Goal: Task Accomplishment & Management: Manage account settings

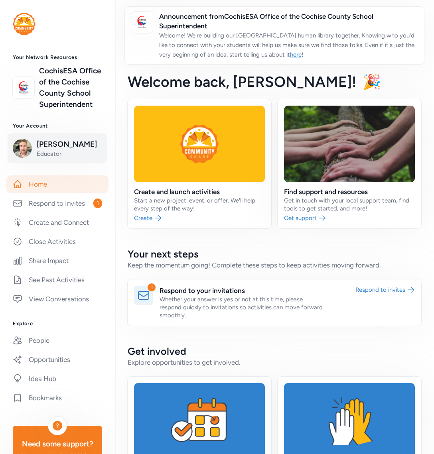
click at [49, 142] on span "[PERSON_NAME]" at bounding box center [69, 144] width 65 height 11
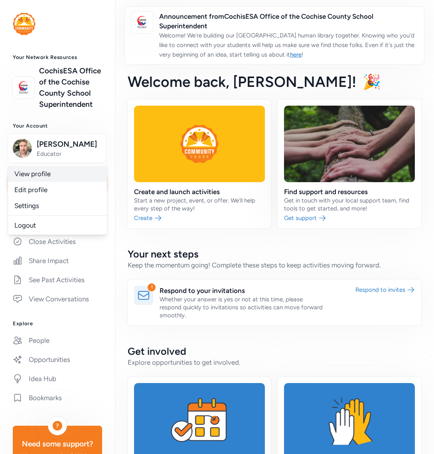
click at [45, 177] on link "View profile" at bounding box center [57, 174] width 99 height 16
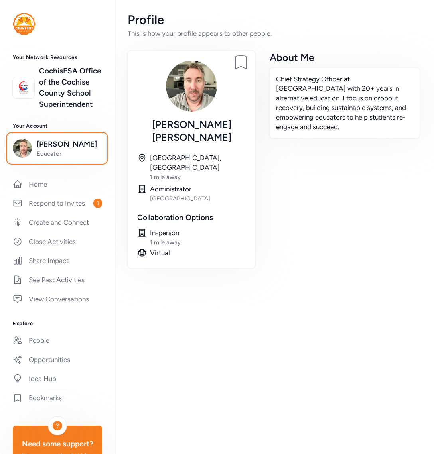
scroll to position [1, 0]
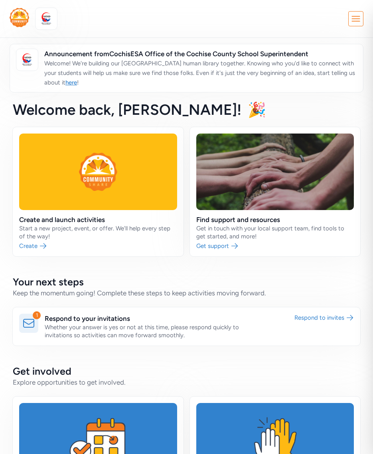
click at [353, 17] on icon at bounding box center [355, 19] width 14 height 14
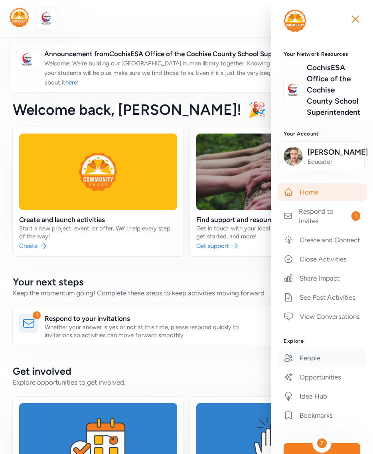
click at [310, 367] on link "People" at bounding box center [321, 358] width 89 height 18
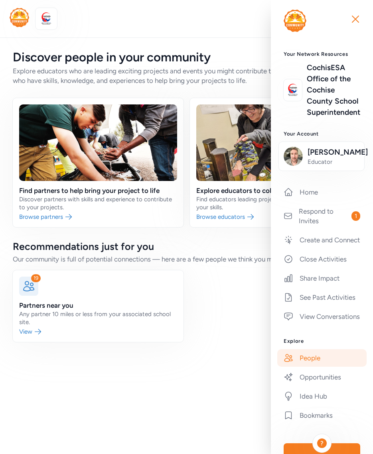
click at [217, 338] on div "19 Partners near you Any partner 10 miles or less from your associated school s…" at bounding box center [186, 306] width 347 height 72
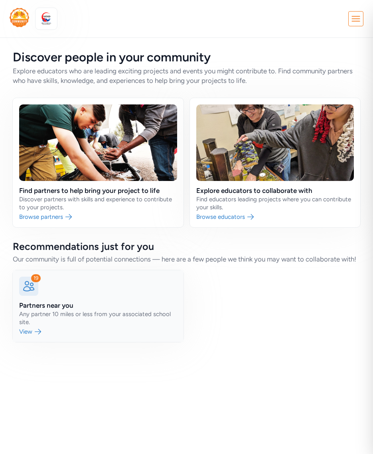
click at [82, 322] on link at bounding box center [98, 306] width 171 height 72
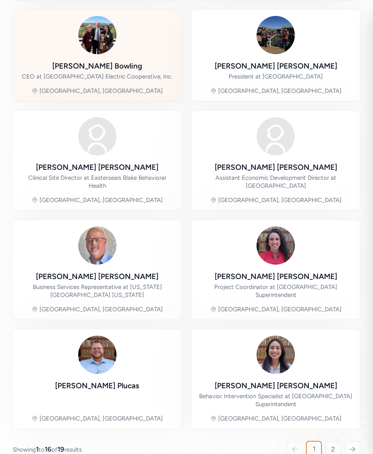
scroll to position [553, 0]
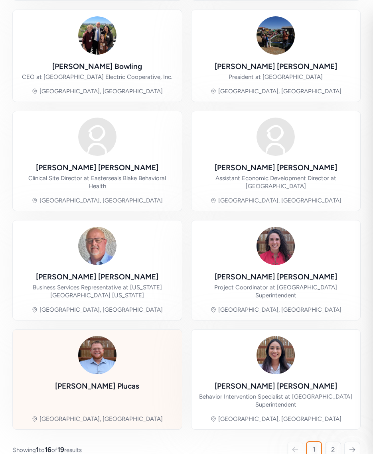
click at [116, 346] on div at bounding box center [97, 355] width 38 height 38
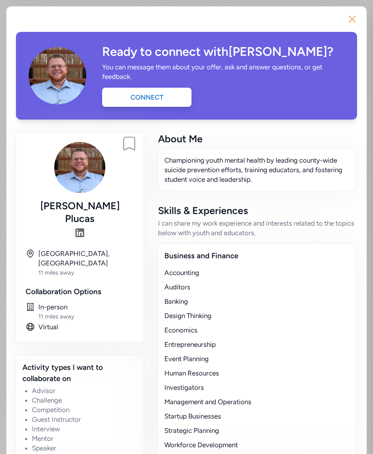
click at [353, 20] on icon "button" at bounding box center [352, 19] width 6 height 6
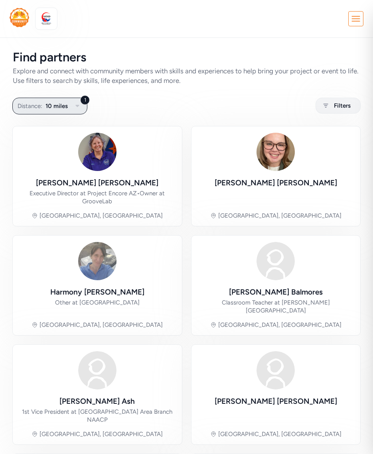
click at [79, 109] on icon "button" at bounding box center [78, 106] width 10 height 10
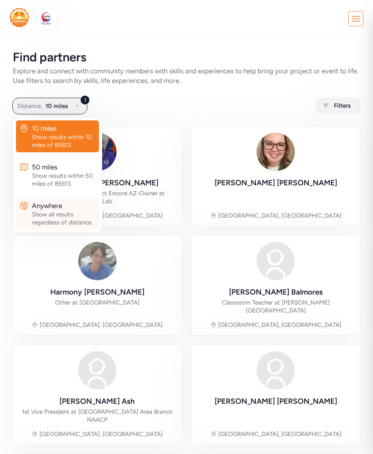
click at [65, 215] on div "Show all results regardless of distance." at bounding box center [64, 218] width 64 height 16
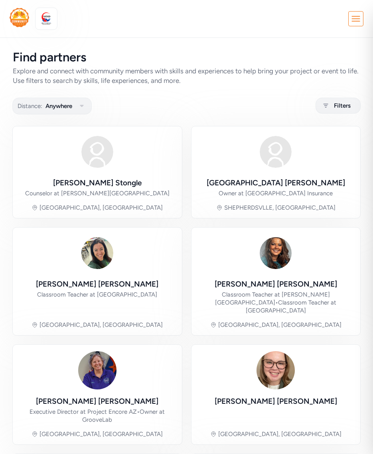
click at [353, 19] on icon at bounding box center [355, 19] width 14 height 14
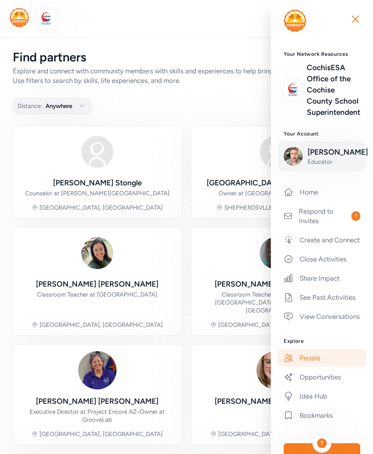
click at [329, 153] on span "[PERSON_NAME]" at bounding box center [333, 152] width 52 height 11
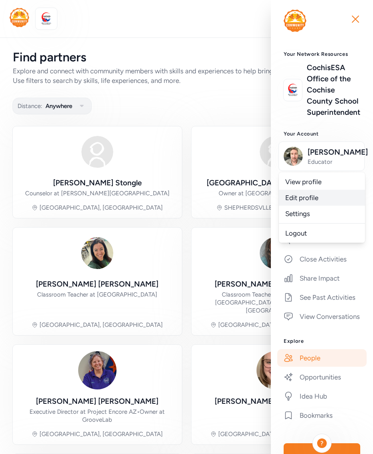
click at [321, 206] on link "Edit profile" at bounding box center [322, 198] width 86 height 16
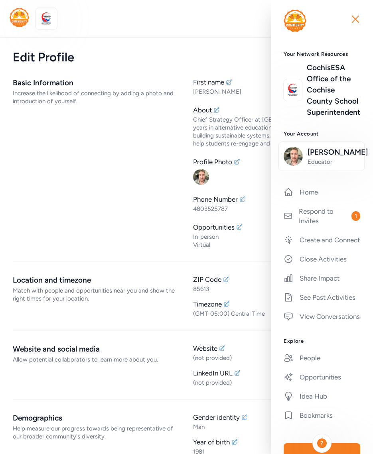
click at [107, 166] on div "Basic Information Increase the likelihood of connecting by adding a photo and i…" at bounding box center [96, 162] width 167 height 171
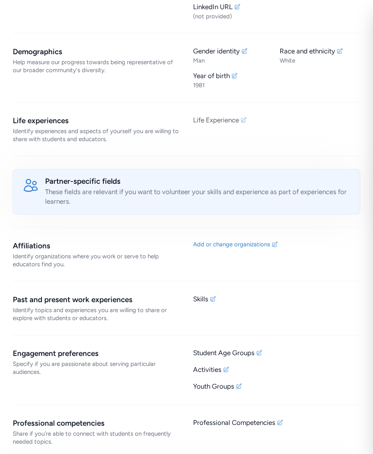
scroll to position [366, 0]
click at [246, 120] on icon at bounding box center [243, 120] width 6 height 6
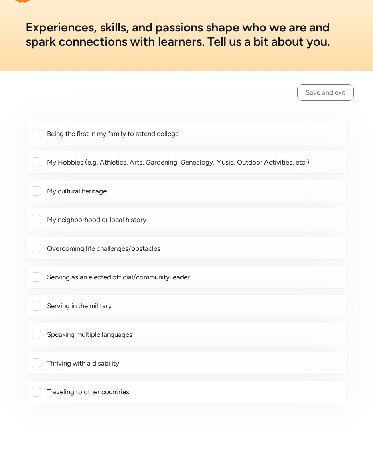
scroll to position [31, 0]
click at [36, 162] on div at bounding box center [36, 162] width 10 height 10
checkbox input "true"
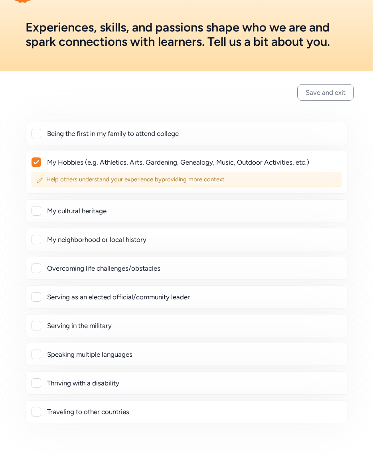
click at [171, 179] on span "providing more context" at bounding box center [192, 179] width 63 height 7
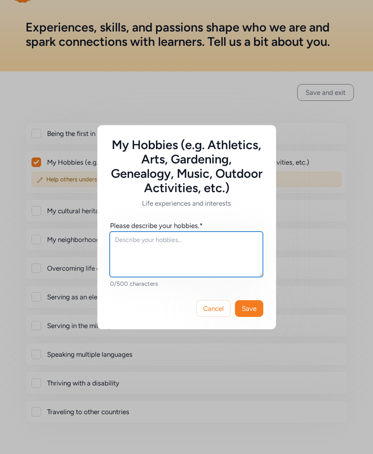
click at [158, 246] on textarea at bounding box center [186, 254] width 153 height 45
type textarea "Photography, Live Music, Movies, Gaming"
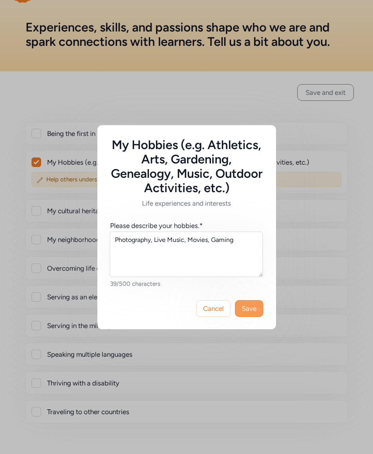
click at [247, 306] on span "Save" at bounding box center [248, 309] width 15 height 10
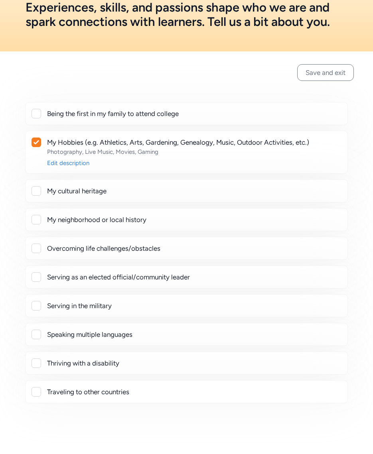
scroll to position [51, 0]
click at [39, 250] on div at bounding box center [36, 248] width 10 height 10
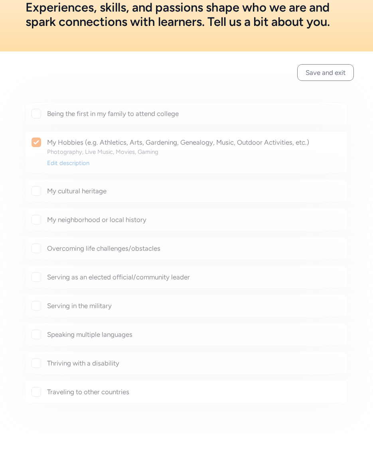
checkbox input "true"
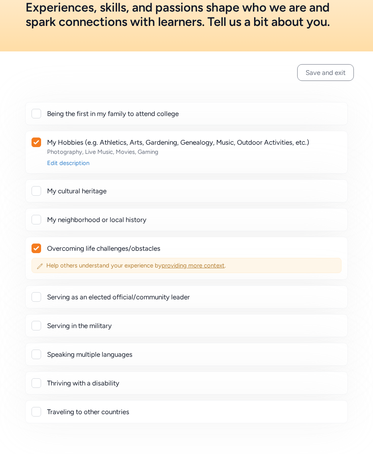
click at [183, 264] on span "providing more context" at bounding box center [192, 265] width 63 height 7
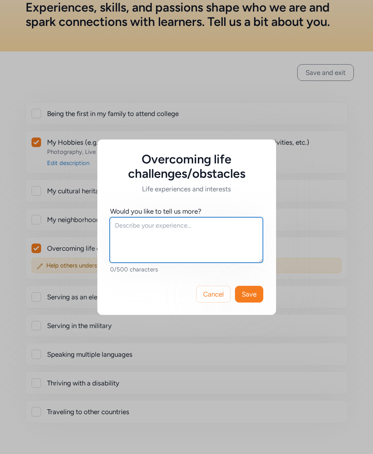
click at [158, 235] on textarea at bounding box center [186, 239] width 153 height 45
type textarea "Navigating grief"
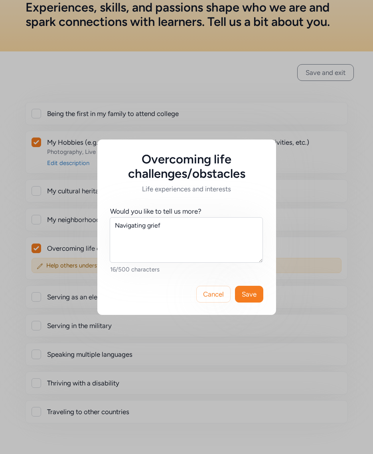
click at [248, 293] on span "Save" at bounding box center [248, 294] width 15 height 10
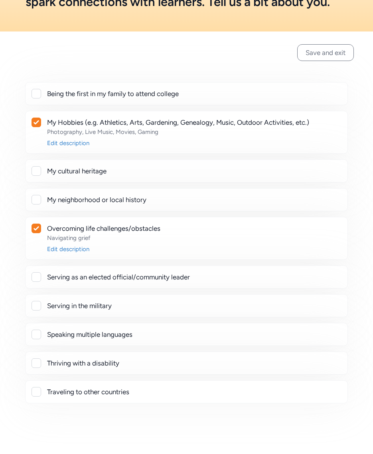
scroll to position [71, 0]
click at [42, 393] on div "Traveling to other countries" at bounding box center [186, 392] width 309 height 10
click at [38, 393] on div at bounding box center [36, 392] width 10 height 10
checkbox input "true"
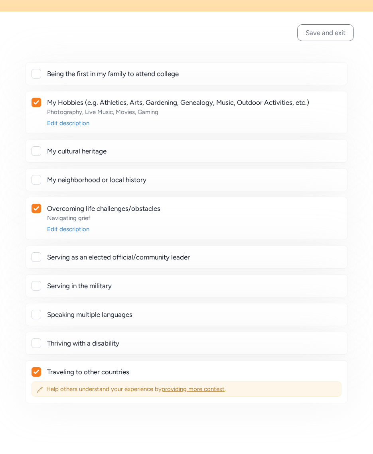
scroll to position [90, 0]
click at [174, 388] on span "providing more context" at bounding box center [192, 388] width 63 height 7
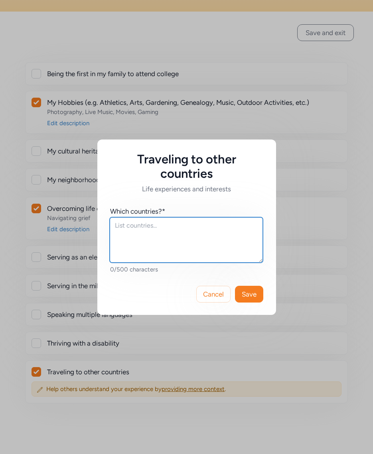
click at [143, 233] on textarea at bounding box center [186, 239] width 153 height 45
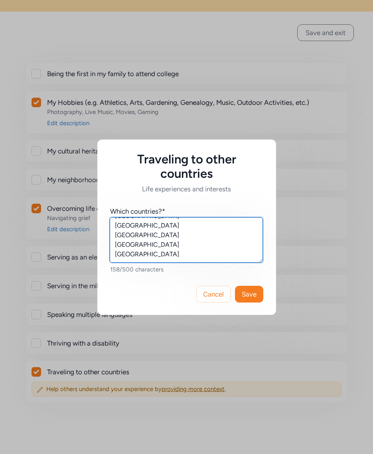
scroll to position [134, 0]
type textarea "[GEOGRAPHIC_DATA] Mexica [GEOGRAPHIC_DATA] [GEOGRAPHIC_DATA] [GEOGRAPHIC_DATA] …"
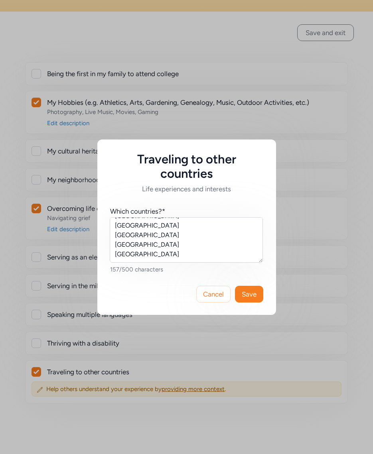
click at [250, 297] on span "Save" at bounding box center [248, 294] width 15 height 10
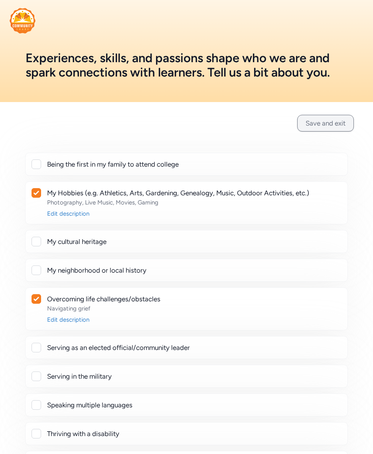
click at [325, 121] on button "Save and exit" at bounding box center [325, 123] width 57 height 17
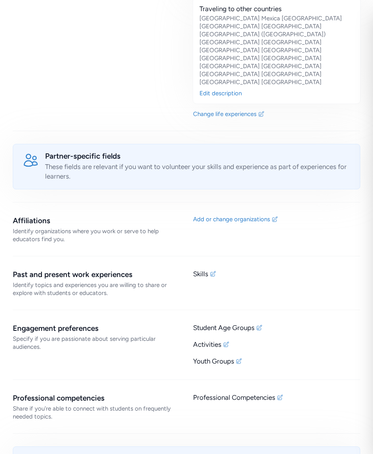
scroll to position [591, 0]
click at [232, 215] on div "Add or change organizations" at bounding box center [231, 219] width 77 height 8
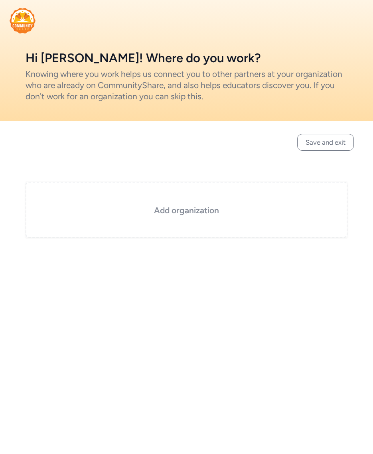
click at [211, 213] on h3 "Add organization" at bounding box center [186, 210] width 282 height 11
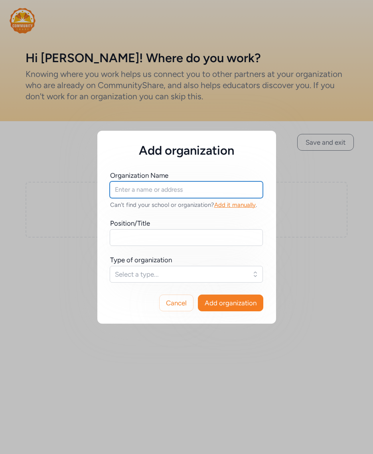
click at [174, 192] on input "text" at bounding box center [186, 189] width 153 height 17
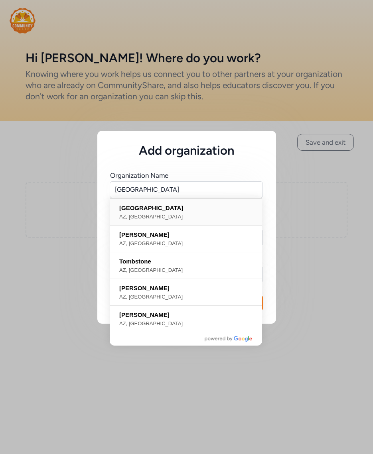
type input "[GEOGRAPHIC_DATA], [GEOGRAPHIC_DATA], [GEOGRAPHIC_DATA]"
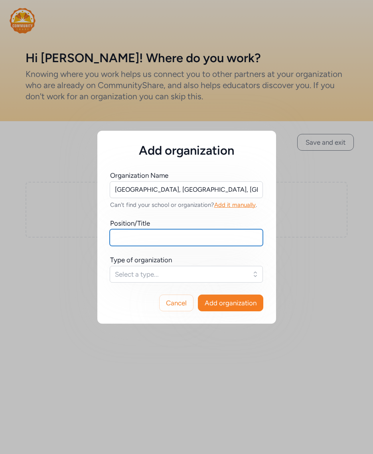
click at [165, 238] on input "text" at bounding box center [186, 237] width 153 height 17
type input "Chief Strategy Officer"
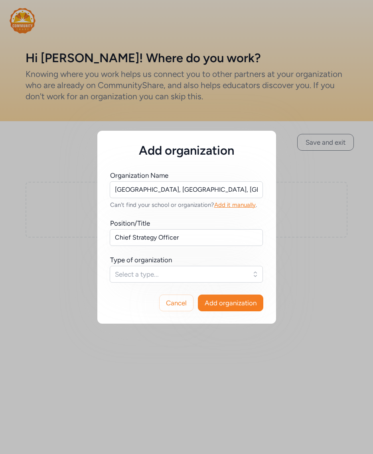
click at [206, 274] on span "Select a type..." at bounding box center [180, 274] width 131 height 10
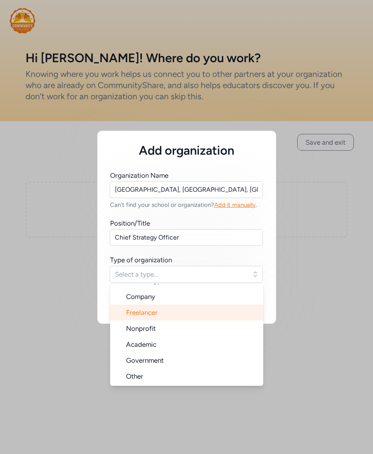
scroll to position [13, 0]
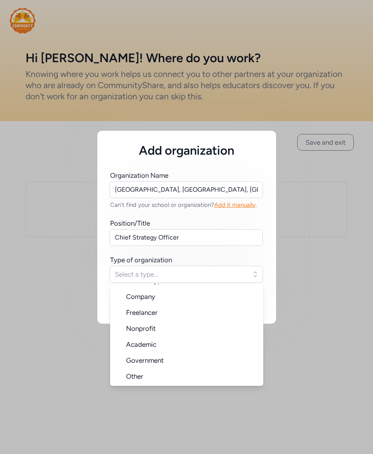
click at [103, 298] on div "Cancel Add organization" at bounding box center [186, 302] width 179 height 41
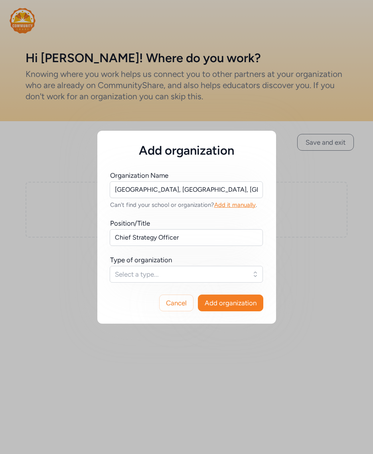
drag, startPoint x: 185, startPoint y: 301, endPoint x: 150, endPoint y: 290, distance: 37.3
click at [158, 294] on div "Cancel Add organization" at bounding box center [186, 302] width 179 height 41
click at [139, 276] on span "Select a type..." at bounding box center [180, 274] width 131 height 10
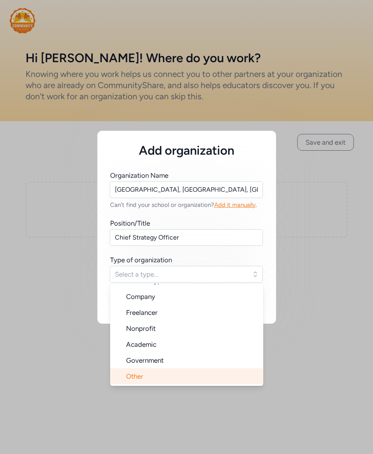
click at [141, 372] on span "Other" at bounding box center [134, 376] width 17 height 8
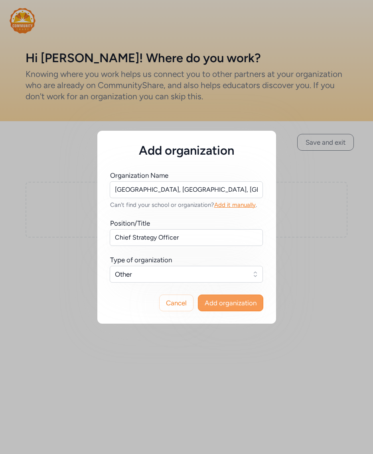
click at [211, 305] on span "Add organization" at bounding box center [230, 303] width 52 height 10
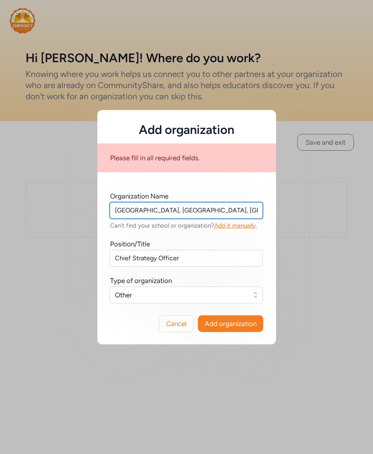
drag, startPoint x: 170, startPoint y: 211, endPoint x: 77, endPoint y: 205, distance: 93.4
click at [77, 205] on div "Add organization Please fill in all required fields. Organization Name [GEOGRAP…" at bounding box center [186, 227] width 373 height 454
type input "[GEOGRAPHIC_DATA]"
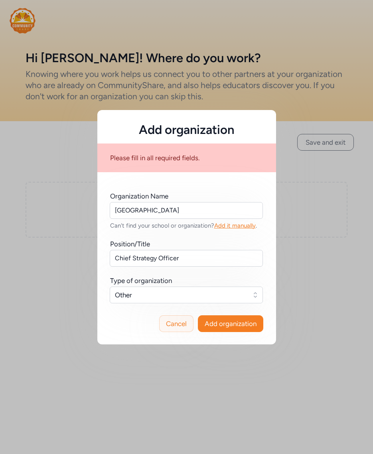
click at [173, 322] on span "Cancel" at bounding box center [176, 324] width 21 height 10
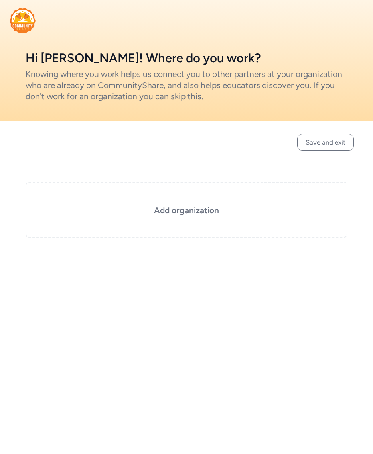
click at [307, 137] on button "Save and exit" at bounding box center [325, 142] width 57 height 17
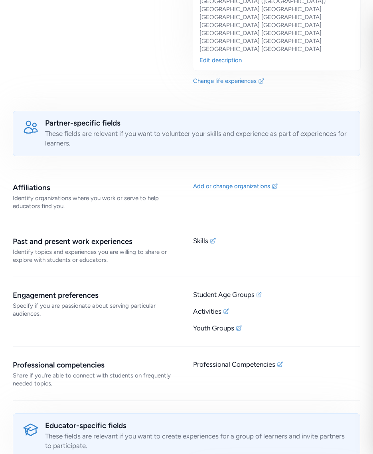
scroll to position [630, 0]
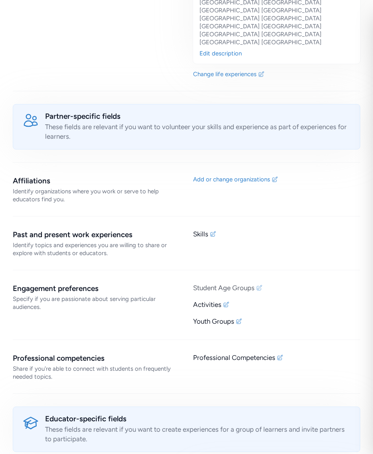
click at [262, 285] on icon at bounding box center [259, 288] width 6 height 6
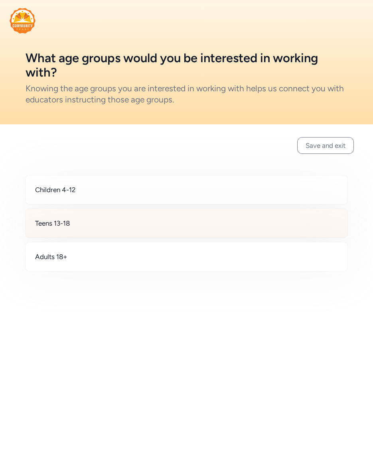
click at [152, 232] on div "Teens 13-18" at bounding box center [186, 222] width 322 height 29
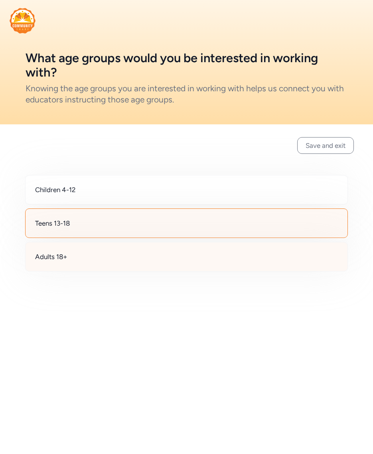
click at [151, 245] on div "Adults 18+" at bounding box center [186, 256] width 322 height 29
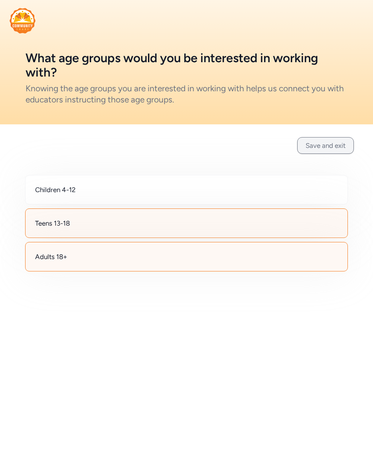
scroll to position [0, 0]
click at [314, 146] on button "Save and exit" at bounding box center [325, 145] width 57 height 17
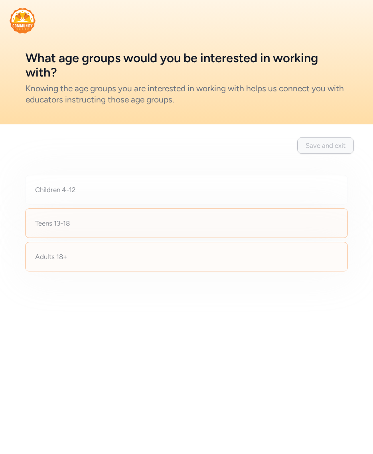
scroll to position [0, 0]
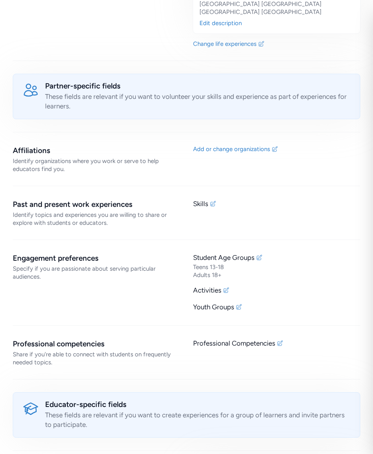
scroll to position [661, 0]
click at [226, 287] on icon at bounding box center [226, 290] width 6 height 6
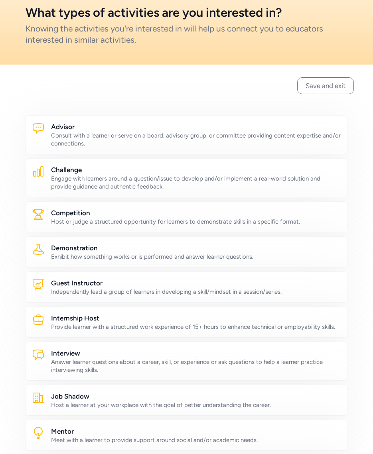
scroll to position [47, 0]
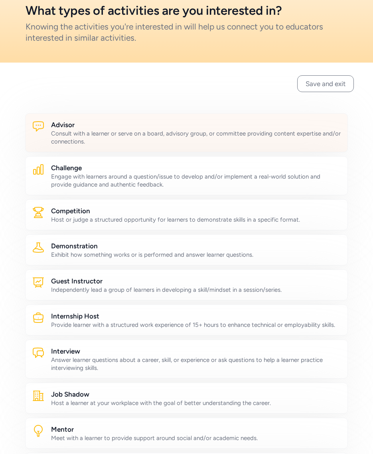
click at [180, 135] on div "Consult with a learner or serve on a board, advisory group, or committee provid…" at bounding box center [196, 138] width 290 height 16
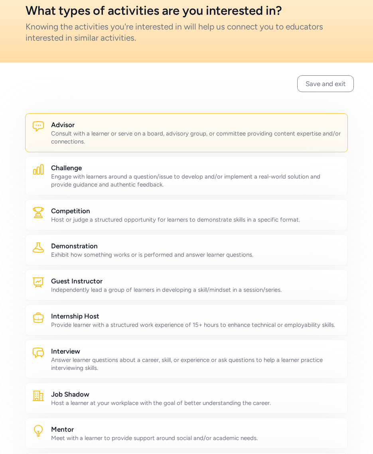
click at [172, 158] on div "Challenge Engage with learners around a question/issue to develop and/or implem…" at bounding box center [186, 175] width 322 height 39
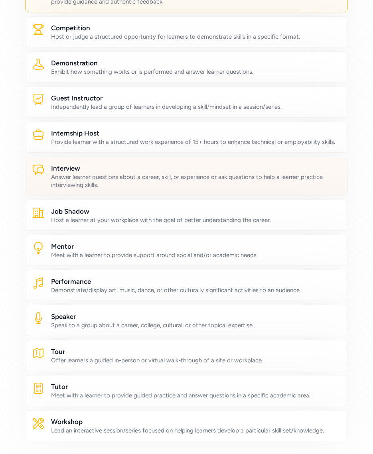
scroll to position [236, 0]
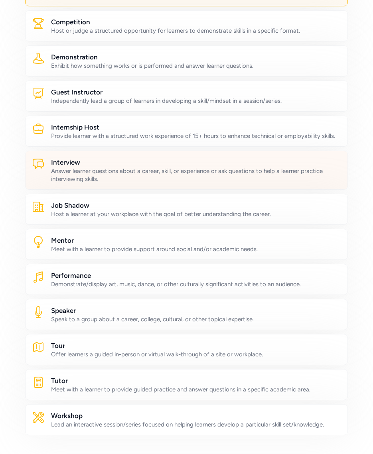
click at [191, 184] on div "Interview Answer learner questions about a career, skill, or experience or ask …" at bounding box center [186, 170] width 322 height 39
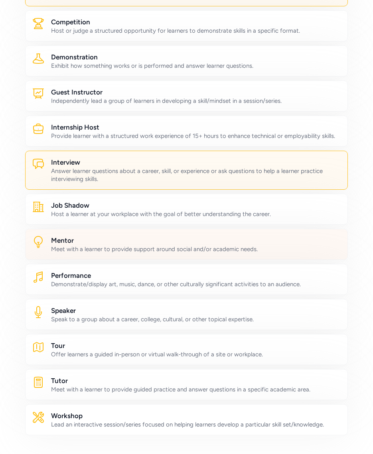
click at [182, 244] on h2 "Mentor" at bounding box center [196, 240] width 290 height 10
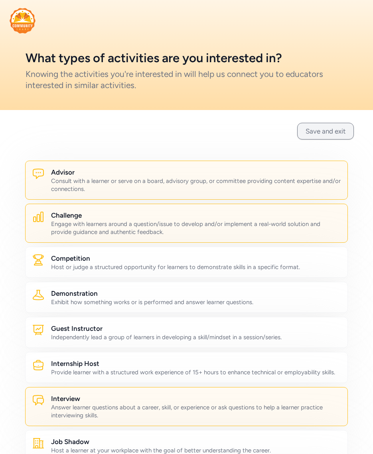
scroll to position [0, 0]
click at [310, 129] on button "Save and exit" at bounding box center [325, 131] width 57 height 17
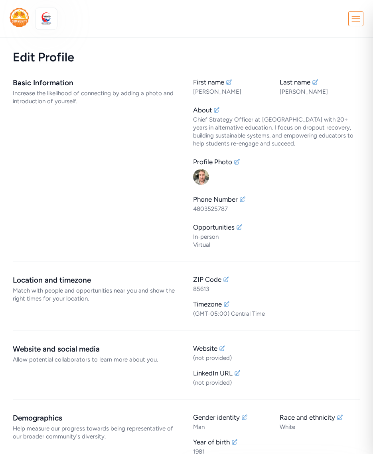
click at [357, 20] on icon at bounding box center [355, 19] width 14 height 14
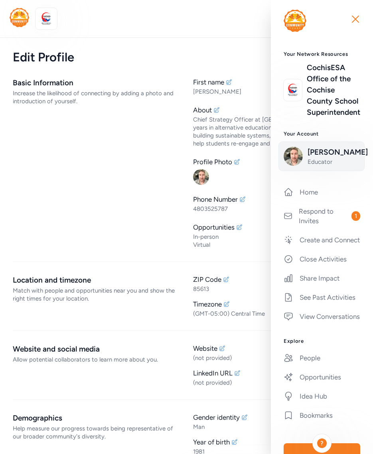
click at [324, 158] on span "[PERSON_NAME]" at bounding box center [333, 152] width 52 height 11
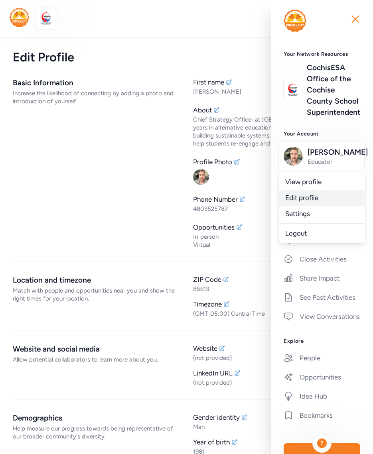
click at [310, 206] on link "Edit profile" at bounding box center [322, 198] width 86 height 16
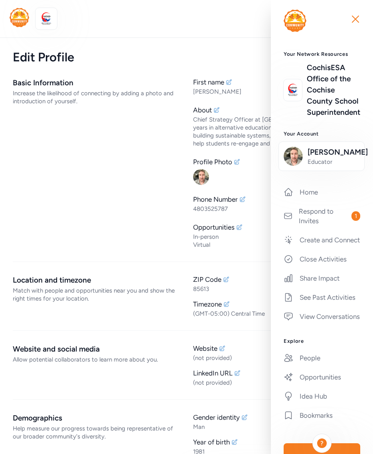
click at [166, 135] on div "Basic Information Increase the likelihood of connecting by adding a photo and i…" at bounding box center [96, 162] width 167 height 171
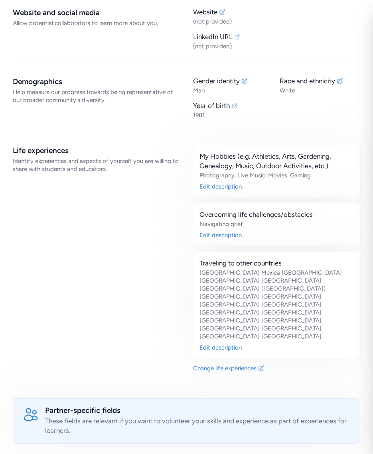
scroll to position [341, 0]
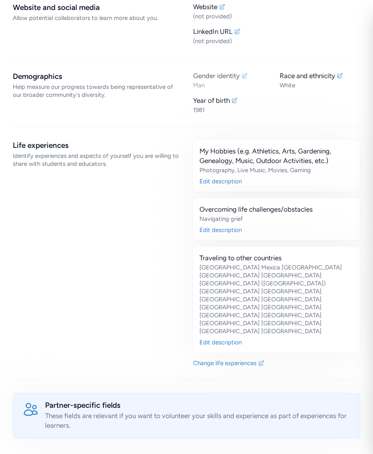
click at [245, 74] on icon at bounding box center [244, 76] width 6 height 6
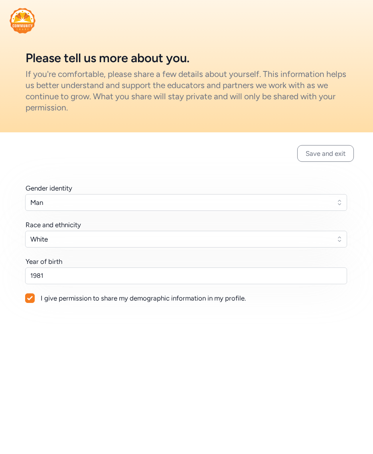
click at [232, 198] on span "Man" at bounding box center [180, 203] width 300 height 10
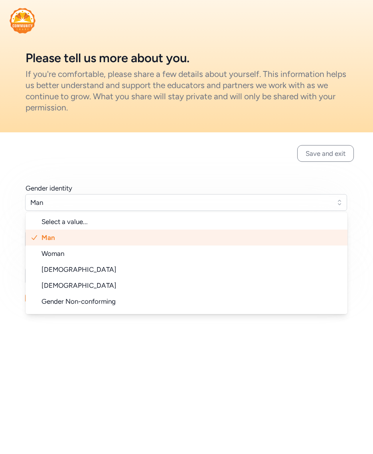
click at [200, 176] on div "Gender identity Man Select a value... Man Woman [DEMOGRAPHIC_DATA] [DEMOGRAPHIC…" at bounding box center [186, 243] width 373 height 222
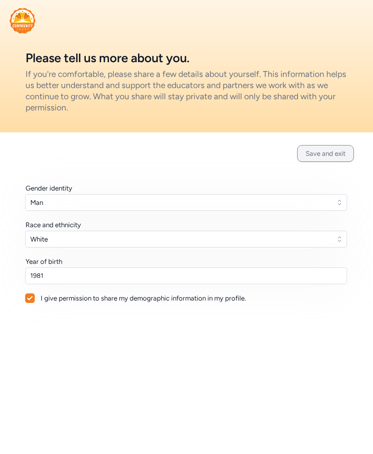
click at [321, 151] on button "Save and exit" at bounding box center [325, 153] width 57 height 17
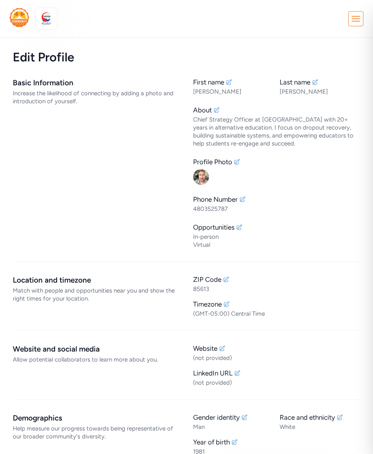
click at [361, 19] on icon at bounding box center [355, 19] width 14 height 14
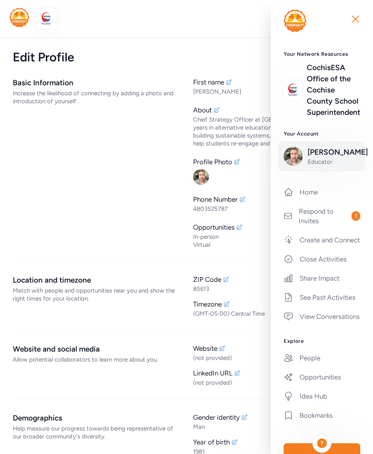
click at [313, 158] on span "[PERSON_NAME]" at bounding box center [333, 152] width 52 height 11
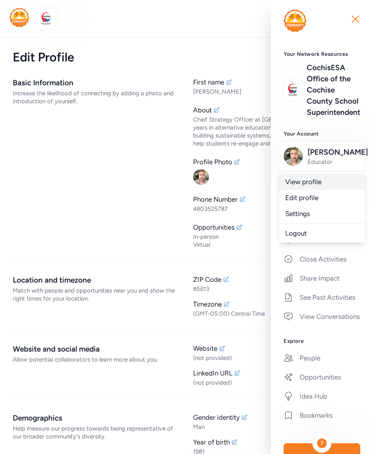
click at [306, 190] on link "View profile" at bounding box center [322, 182] width 86 height 16
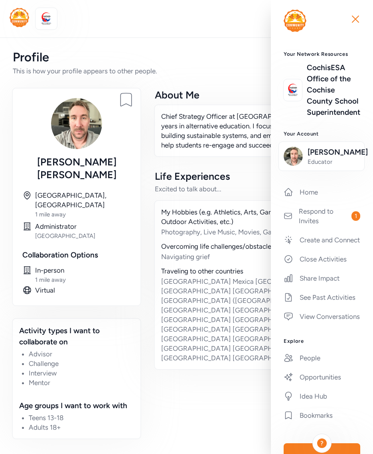
click at [186, 336] on div "About Me Chief Strategy Officer at [GEOGRAPHIC_DATA] with 20+ years in alternat…" at bounding box center [256, 263] width 207 height 351
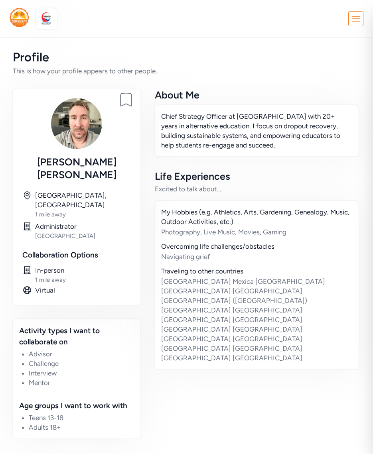
click at [150, 37] on nav "Close Your Network Resources CochisESA Office of the [GEOGRAPHIC_DATA] Superint…" at bounding box center [186, 19] width 373 height 38
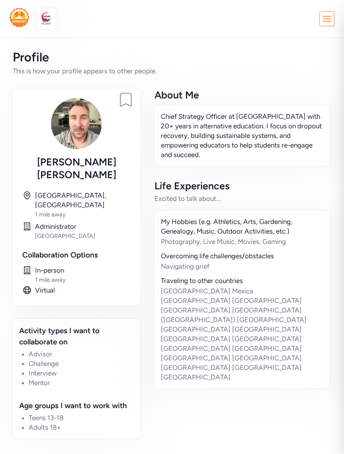
click at [328, 21] on icon at bounding box center [327, 19] width 14 height 14
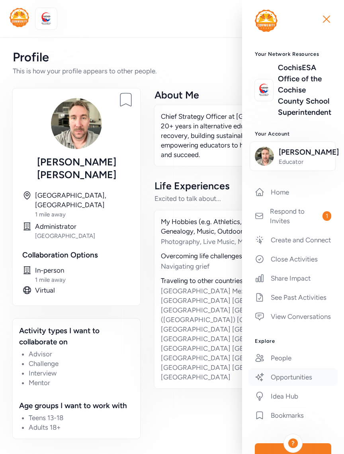
click at [298, 386] on link "Opportunities" at bounding box center [293, 377] width 89 height 18
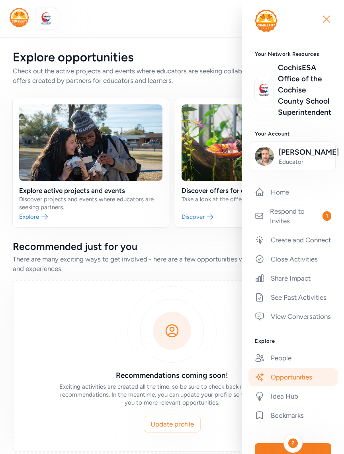
click at [328, 18] on icon "button" at bounding box center [327, 19] width 6 height 6
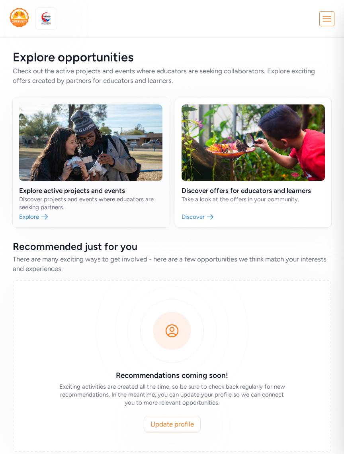
click at [39, 216] on link at bounding box center [91, 162] width 156 height 129
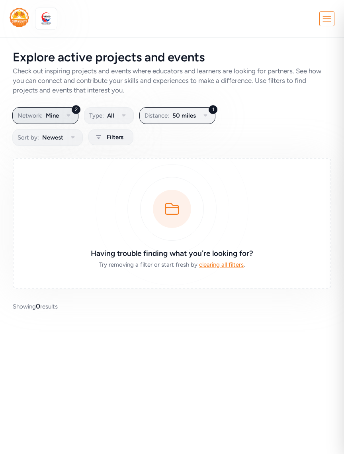
click at [70, 118] on icon "button" at bounding box center [69, 116] width 10 height 10
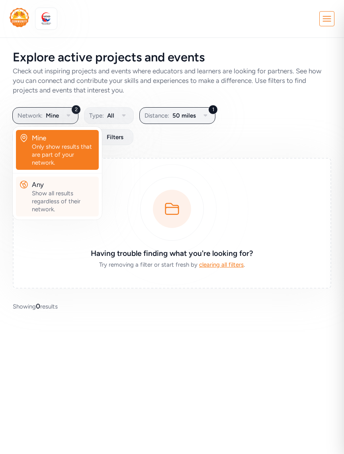
click at [65, 189] on div "Show all results regardless of their network." at bounding box center [64, 201] width 64 height 24
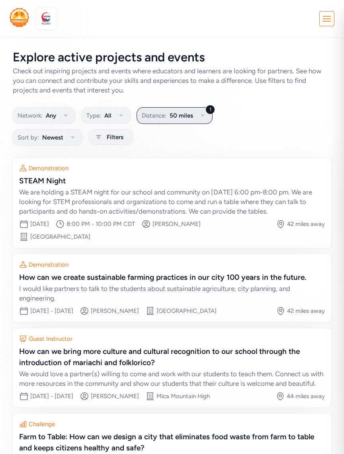
click at [202, 115] on icon "button" at bounding box center [203, 115] width 4 height 2
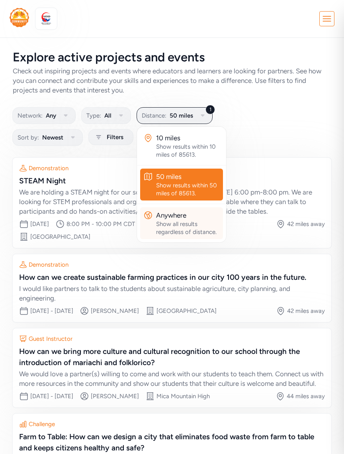
click at [186, 226] on div "Show all results regardless of distance." at bounding box center [188, 228] width 64 height 16
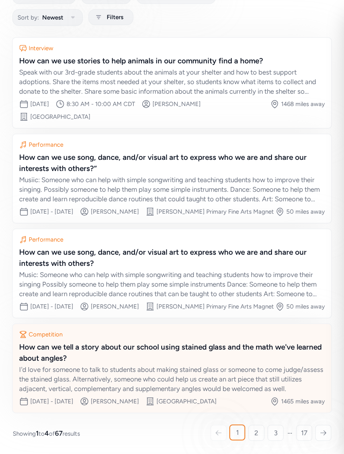
scroll to position [133, 0]
click at [150, 349] on div "How can we tell a story about our school using stained glass and the math we've…" at bounding box center [172, 352] width 306 height 22
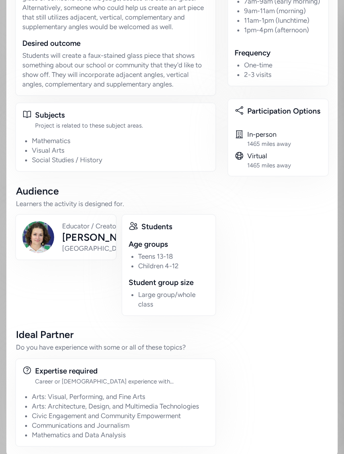
scroll to position [320, 0]
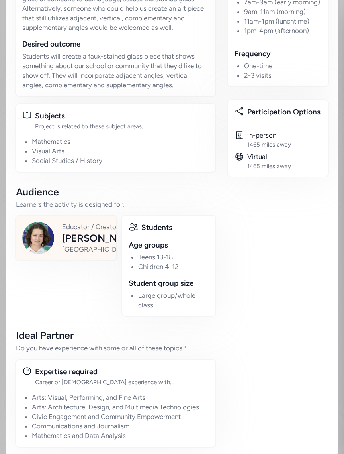
click at [65, 232] on div "Educator / Creator" at bounding box center [101, 227] width 79 height 10
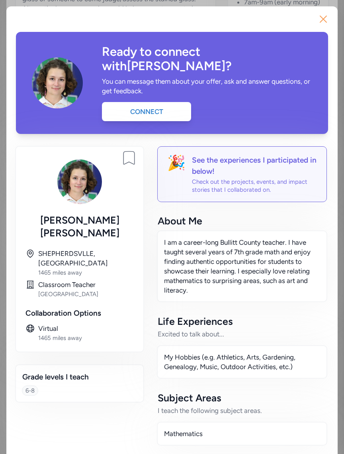
click at [324, 21] on icon "button" at bounding box center [323, 19] width 13 height 13
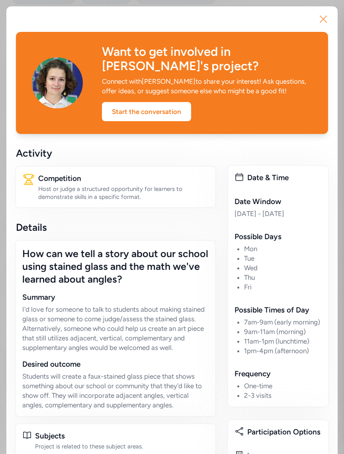
click at [329, 19] on icon "button" at bounding box center [323, 19] width 13 height 13
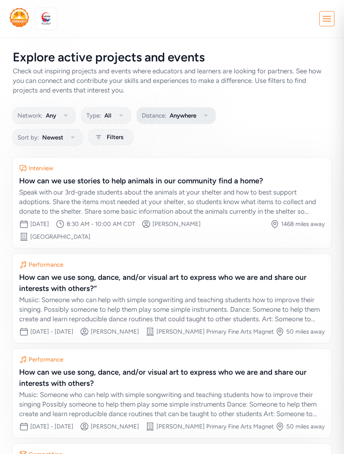
click at [187, 118] on span "Anywhere" at bounding box center [183, 116] width 27 height 10
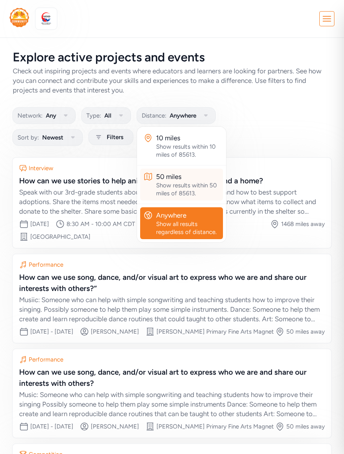
click at [175, 180] on div "50 miles" at bounding box center [188, 177] width 64 height 10
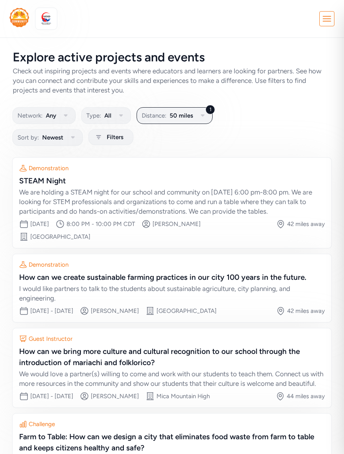
click at [323, 17] on icon at bounding box center [327, 19] width 14 height 14
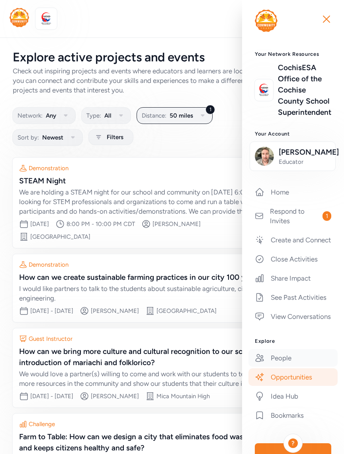
click at [284, 367] on link "People" at bounding box center [293, 358] width 89 height 18
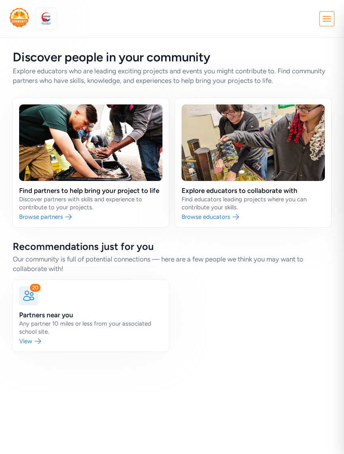
click at [116, 351] on div "20 Partners near you Any partner 10 miles or less from your associated school s…" at bounding box center [90, 315] width 157 height 73
click at [75, 331] on link at bounding box center [91, 316] width 156 height 72
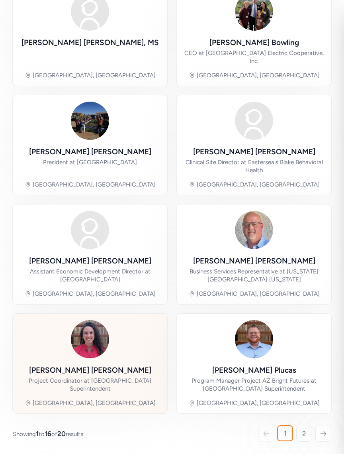
scroll to position [569, 0]
click at [109, 359] on div "[PERSON_NAME] [PERSON_NAME] Project Coordinator at [GEOGRAPHIC_DATA] Superinten…" at bounding box center [90, 363] width 142 height 87
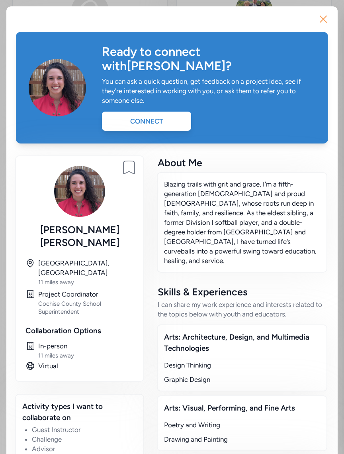
click at [326, 23] on icon "button" at bounding box center [323, 19] width 13 height 13
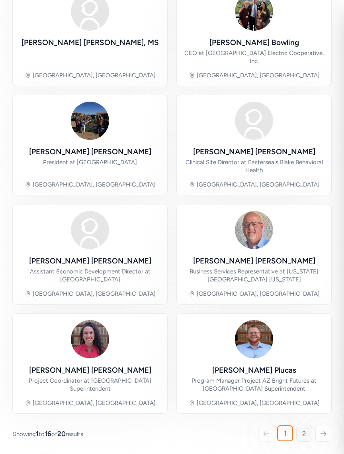
click at [306, 433] on link "2" at bounding box center [304, 434] width 16 height 16
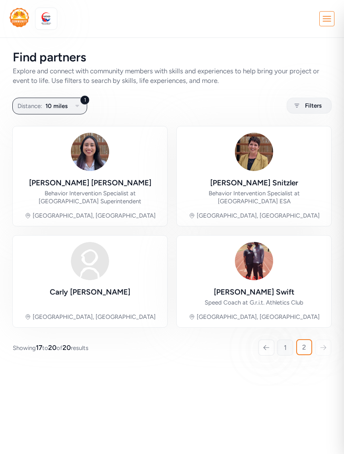
click at [283, 348] on link "1" at bounding box center [285, 347] width 16 height 16
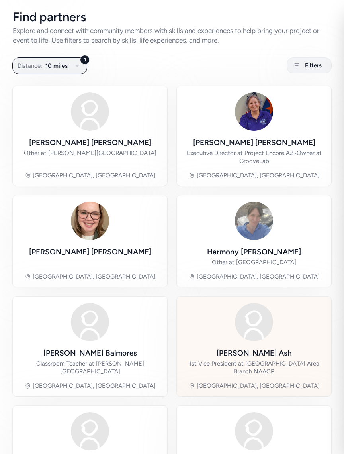
scroll to position [41, 0]
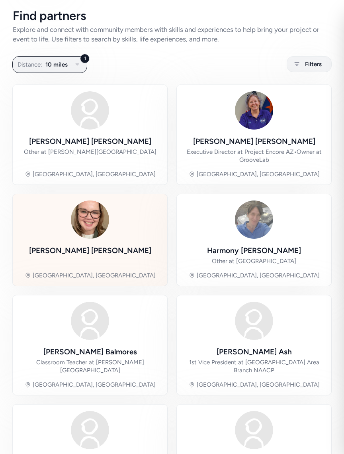
click at [109, 253] on div "[PERSON_NAME]" at bounding box center [90, 250] width 122 height 11
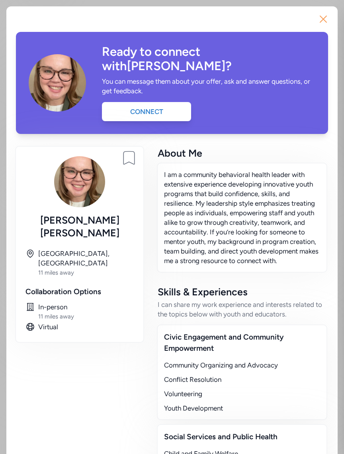
click at [325, 21] on icon "button" at bounding box center [323, 19] width 13 height 13
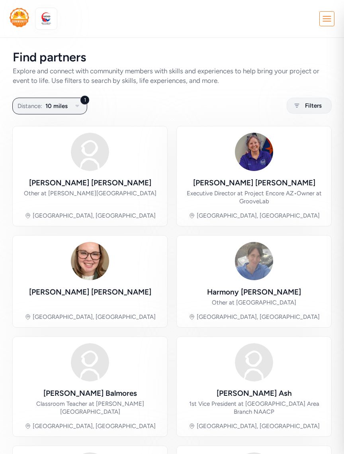
click at [330, 19] on icon at bounding box center [327, 19] width 14 height 14
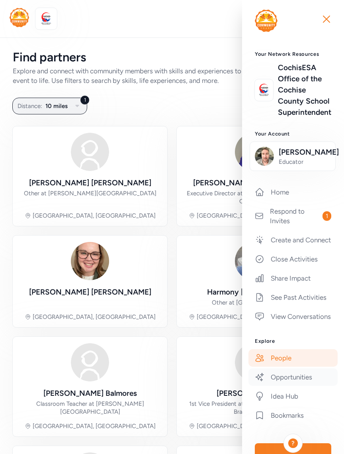
click at [294, 386] on link "Opportunities" at bounding box center [293, 377] width 89 height 18
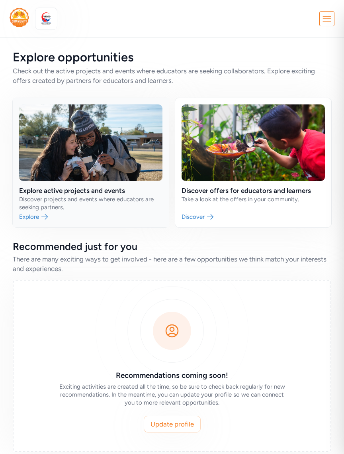
click at [104, 196] on link at bounding box center [91, 162] width 156 height 129
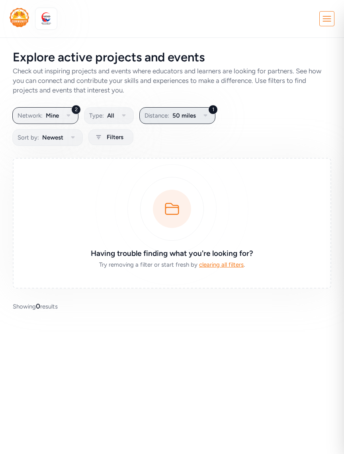
click at [187, 111] on span "50 miles" at bounding box center [185, 116] width 24 height 10
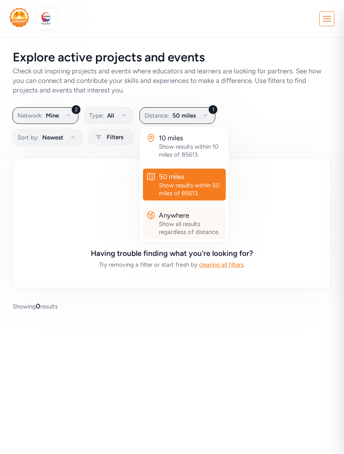
click at [159, 228] on div "Show all results regardless of distance." at bounding box center [191, 228] width 64 height 16
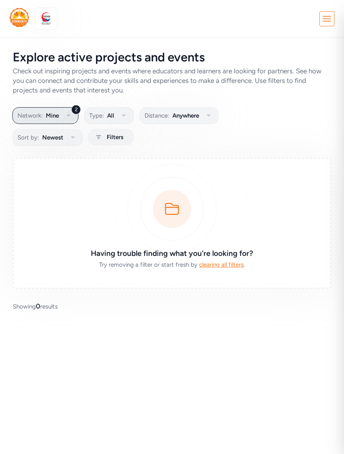
click at [55, 116] on span "Mine" at bounding box center [52, 116] width 13 height 10
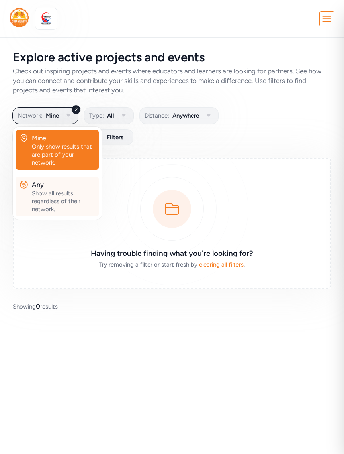
click at [60, 188] on div "Any" at bounding box center [64, 185] width 64 height 10
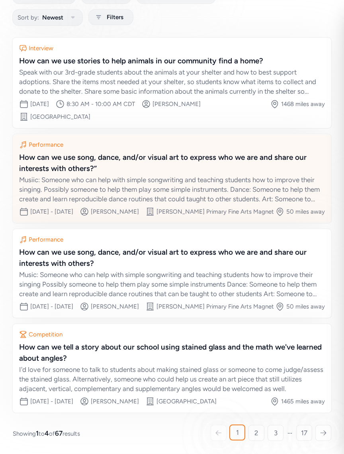
scroll to position [133, 0]
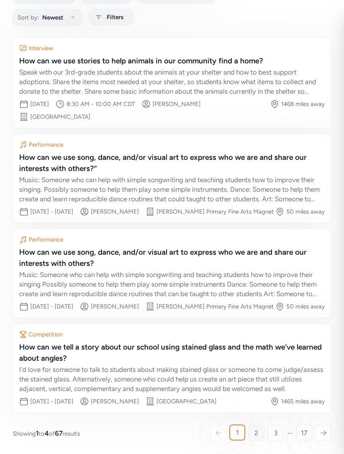
click at [257, 436] on span "2" at bounding box center [257, 433] width 4 height 10
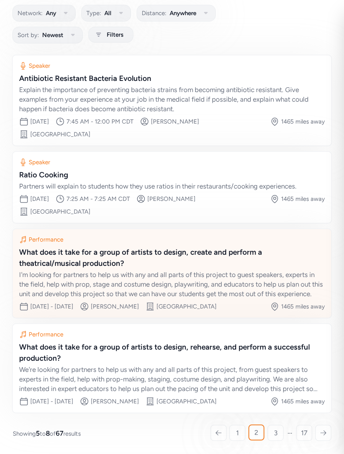
scroll to position [102, 0]
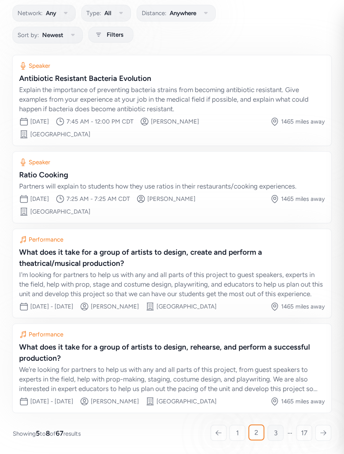
click at [273, 430] on link "3" at bounding box center [276, 433] width 16 height 16
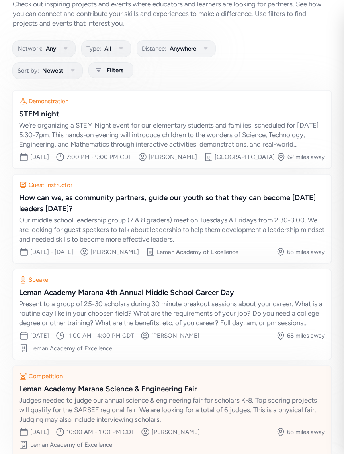
scroll to position [110, 0]
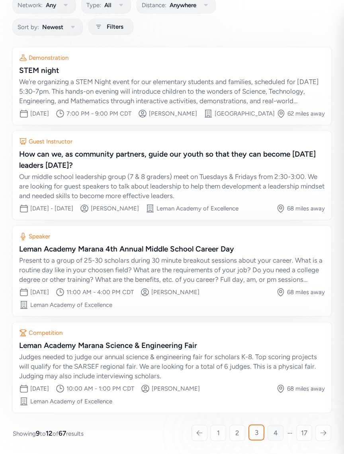
click at [274, 435] on span "4" at bounding box center [276, 433] width 4 height 10
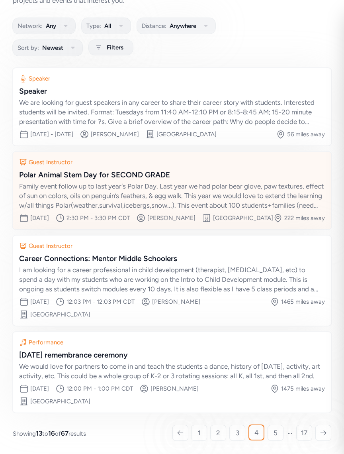
scroll to position [112, 0]
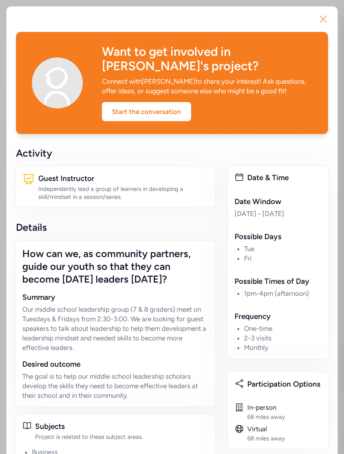
click at [320, 18] on icon "button" at bounding box center [323, 19] width 13 height 13
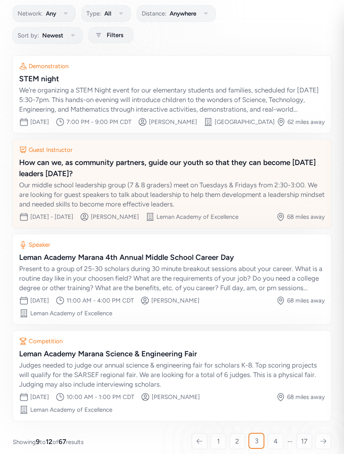
scroll to position [110, 0]
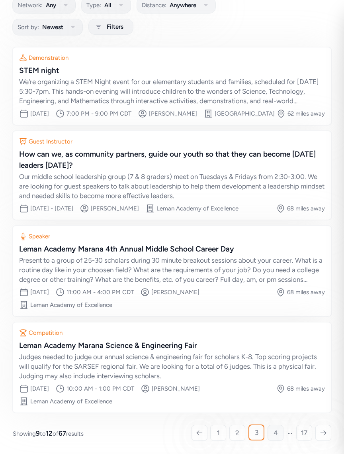
click at [277, 432] on span "4" at bounding box center [276, 433] width 4 height 10
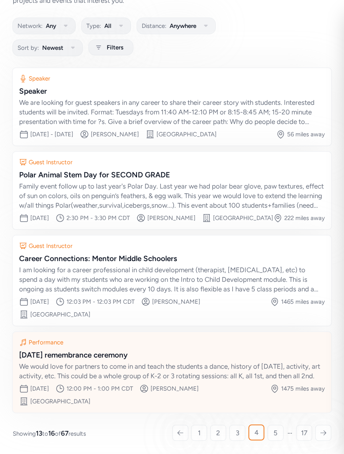
scroll to position [112, 0]
click at [147, 349] on div "[DATE] remembrance ceremony" at bounding box center [172, 354] width 306 height 11
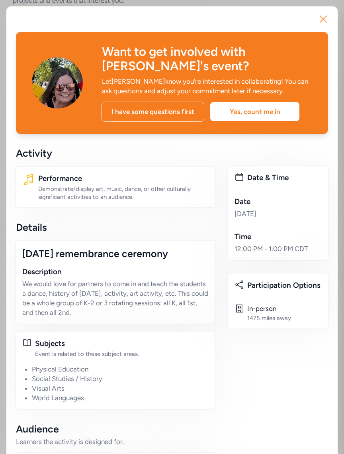
click at [326, 20] on icon "button" at bounding box center [323, 19] width 13 height 13
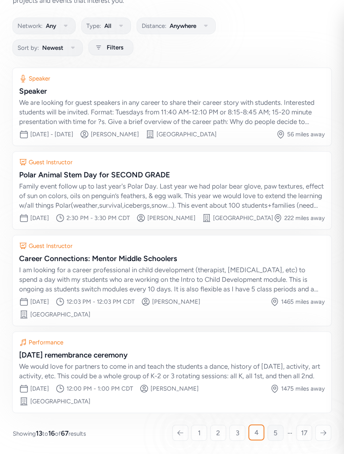
click at [279, 433] on link "5" at bounding box center [276, 433] width 16 height 16
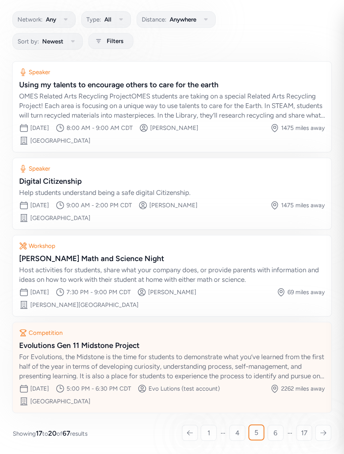
scroll to position [96, 0]
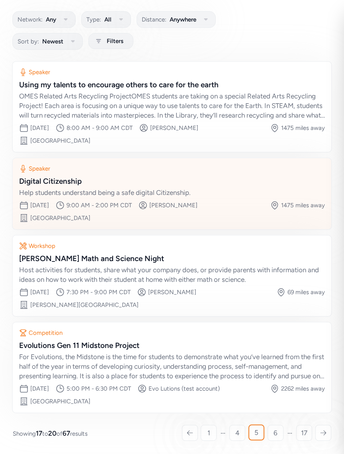
click at [75, 182] on div "Digital Citizenship" at bounding box center [172, 181] width 306 height 11
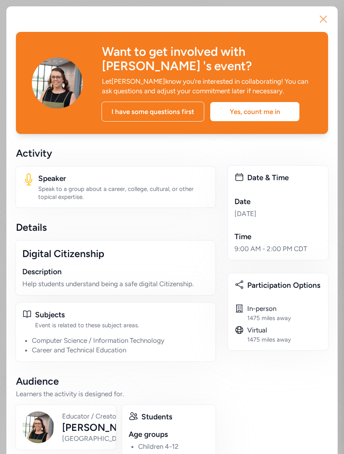
click at [321, 18] on icon "button" at bounding box center [323, 19] width 13 height 13
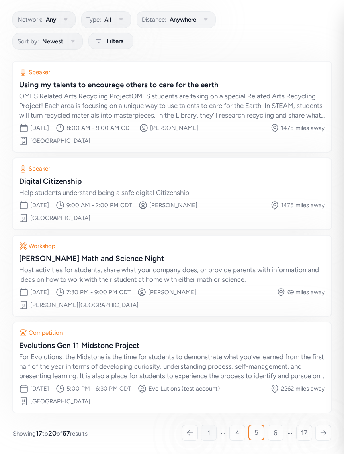
scroll to position [96, 0]
click at [279, 436] on link "6" at bounding box center [276, 433] width 16 height 16
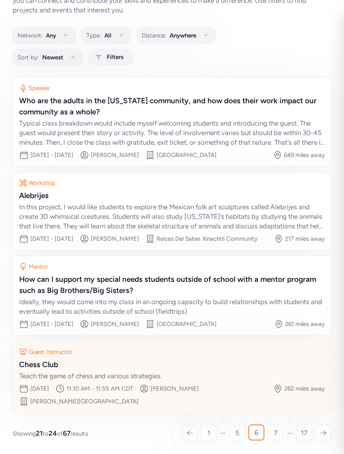
scroll to position [93, 0]
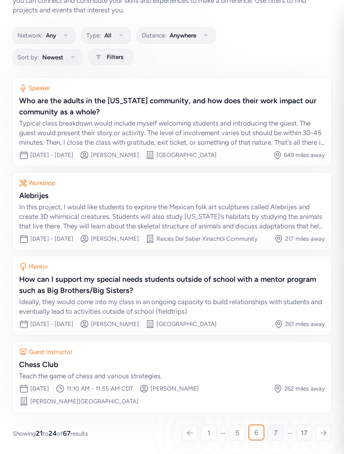
click at [276, 436] on span "7" at bounding box center [276, 433] width 4 height 10
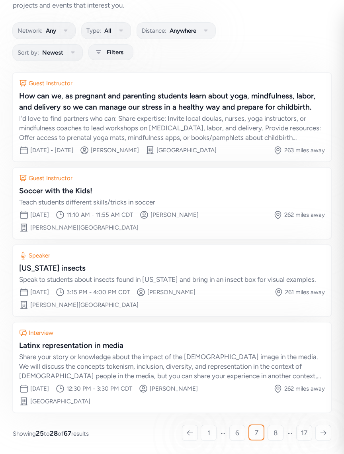
scroll to position [1, 0]
click at [271, 431] on link "8" at bounding box center [276, 433] width 16 height 16
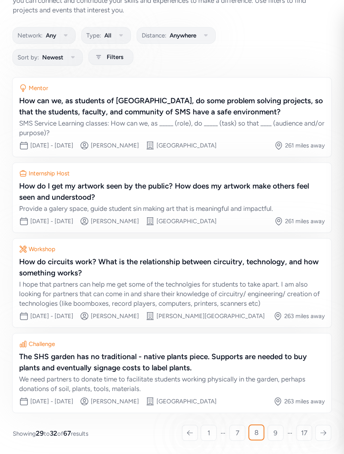
scroll to position [93, 0]
click at [189, 437] on div at bounding box center [190, 433] width 16 height 16
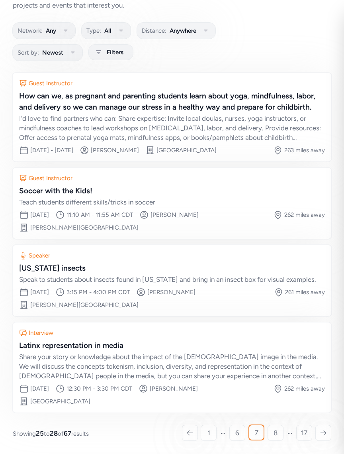
scroll to position [85, 0]
click at [188, 436] on icon at bounding box center [189, 433] width 7 height 8
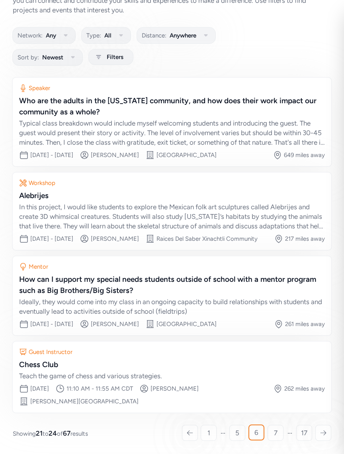
scroll to position [93, 0]
click at [188, 434] on icon at bounding box center [189, 433] width 7 height 8
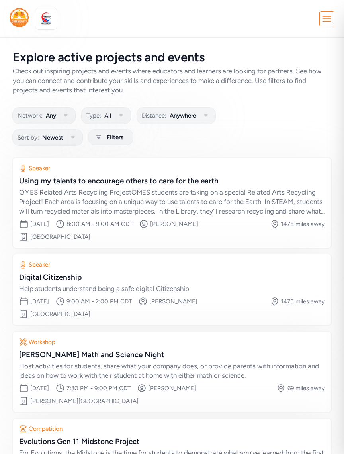
click at [25, 18] on img at bounding box center [20, 17] width 20 height 19
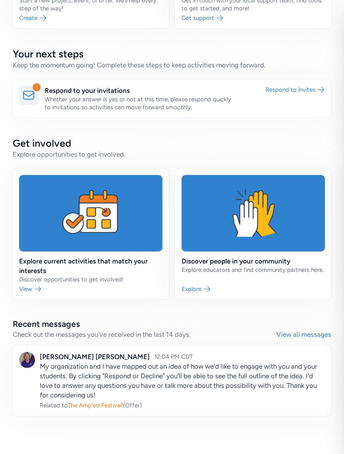
scroll to position [228, 0]
click at [67, 373] on link at bounding box center [172, 380] width 319 height 70
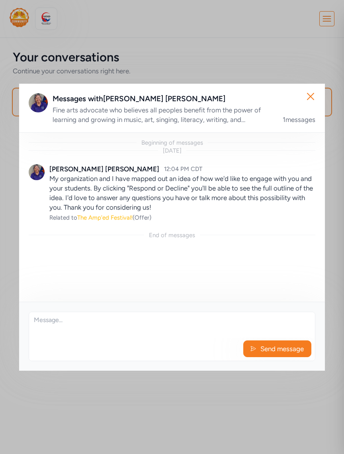
click at [114, 216] on span "The Amp'ed Festival!" at bounding box center [104, 217] width 55 height 7
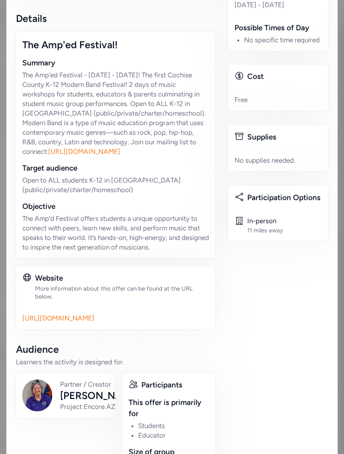
scroll to position [206, 0]
